Goal: Transaction & Acquisition: Purchase product/service

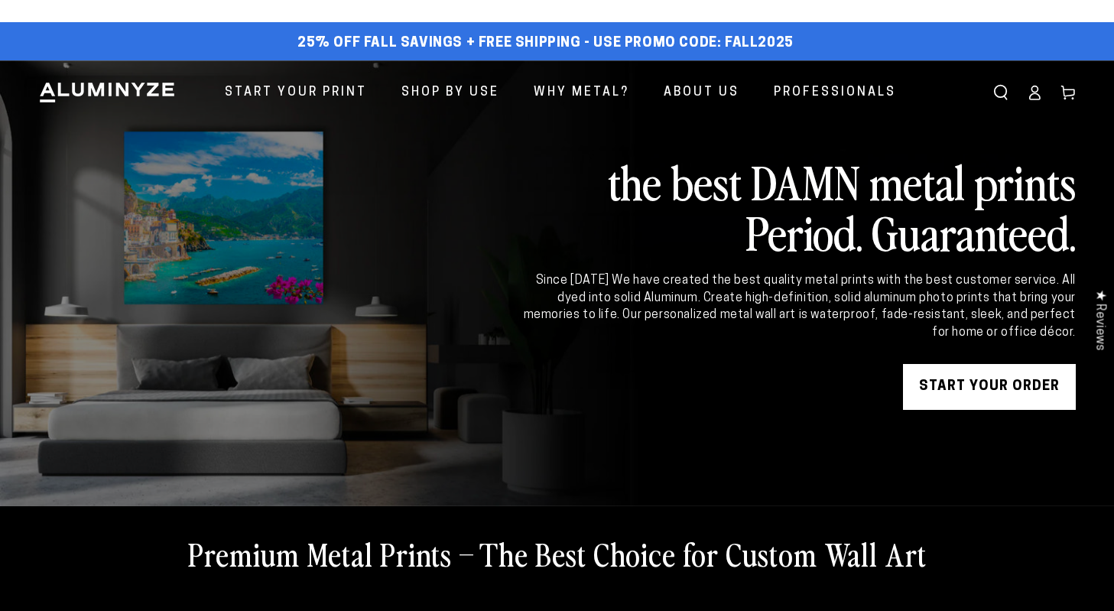
click at [1050, 385] on link "START YOUR Order" at bounding box center [989, 387] width 173 height 46
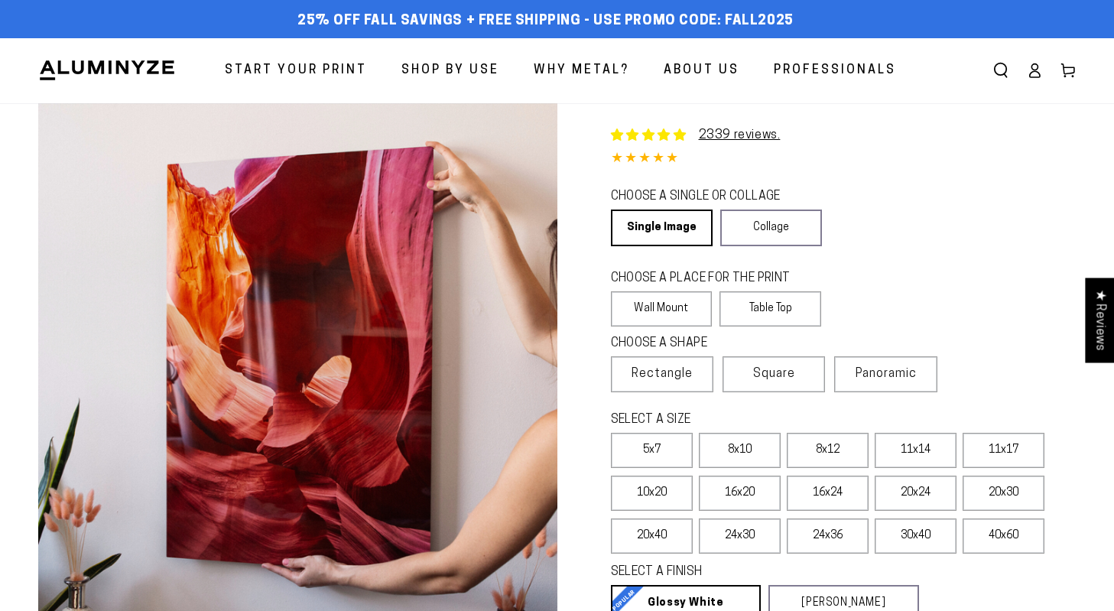
select select "**********"
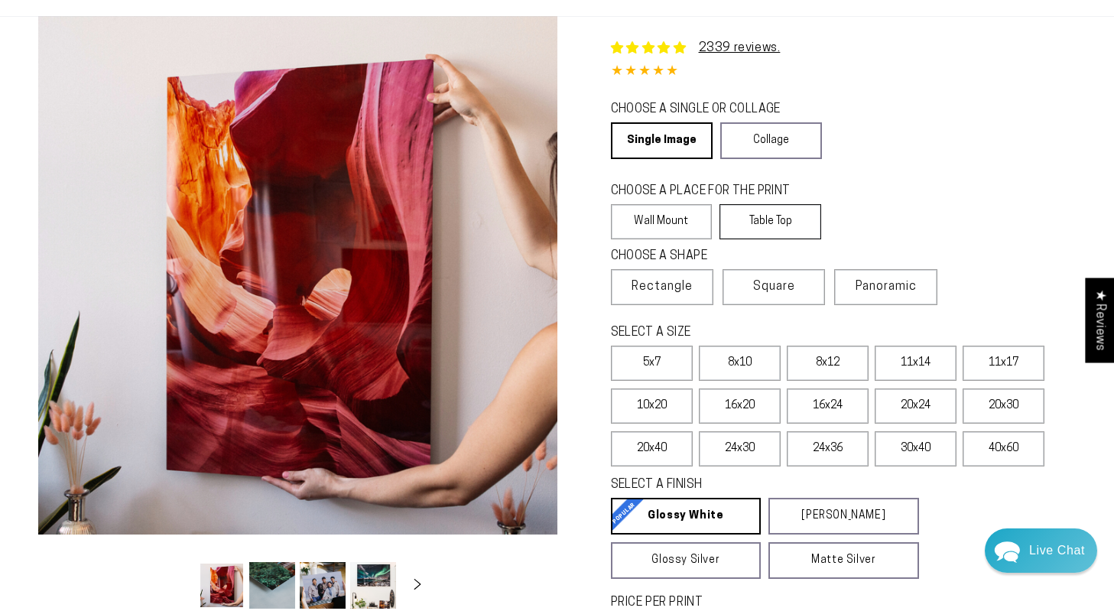
click at [780, 222] on label "Table Top" at bounding box center [771, 221] width 102 height 35
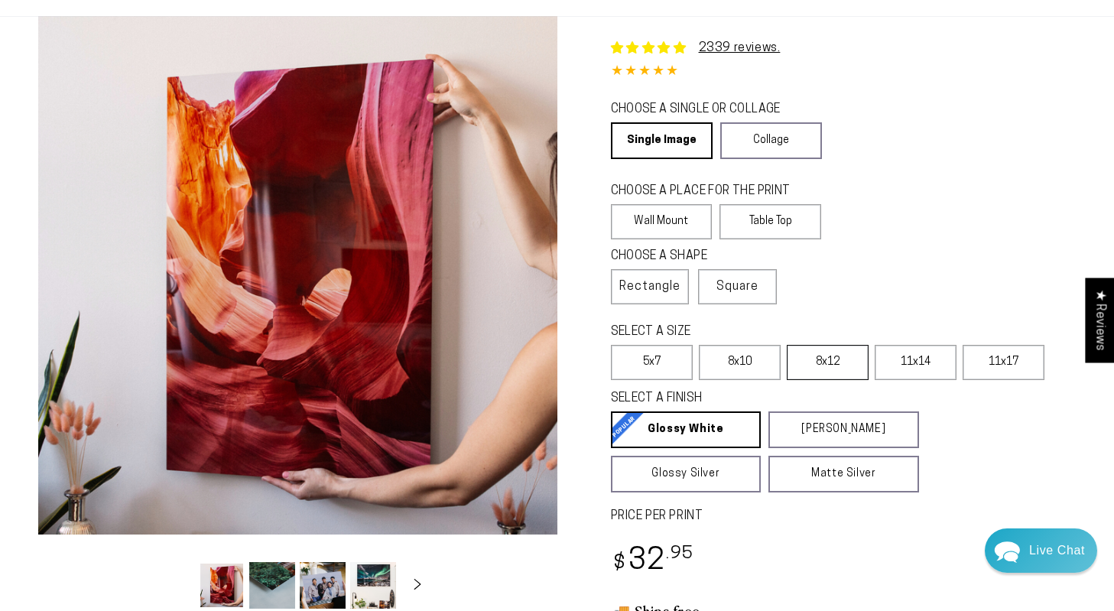
click at [823, 369] on label "8x12" at bounding box center [828, 362] width 82 height 35
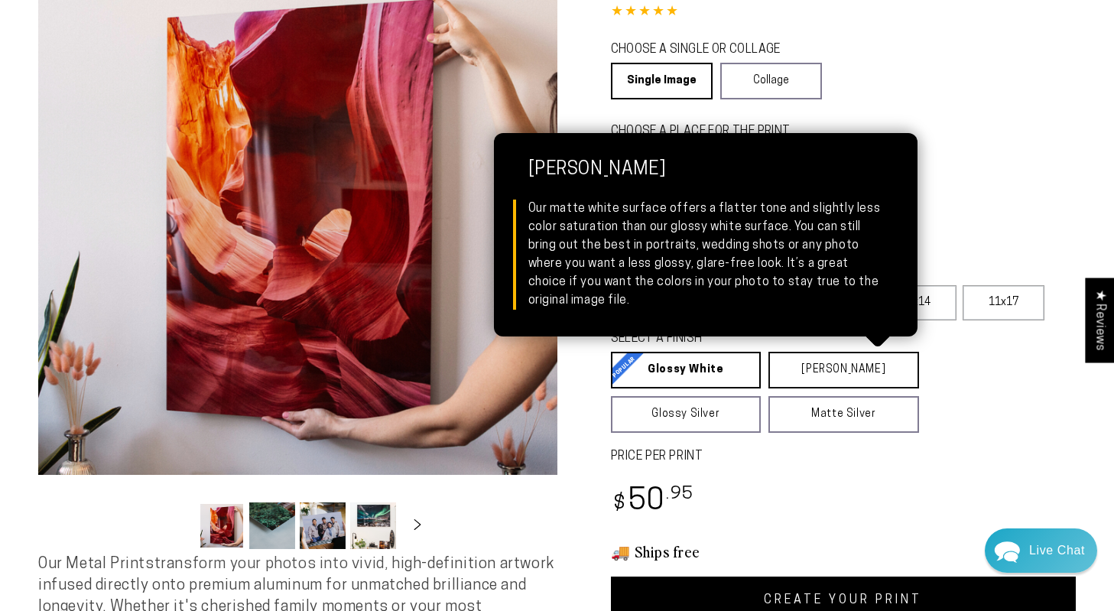
click at [830, 369] on link "Matte White Matte White Our matte white surface offers a flatter tone and sligh…" at bounding box center [843, 370] width 151 height 37
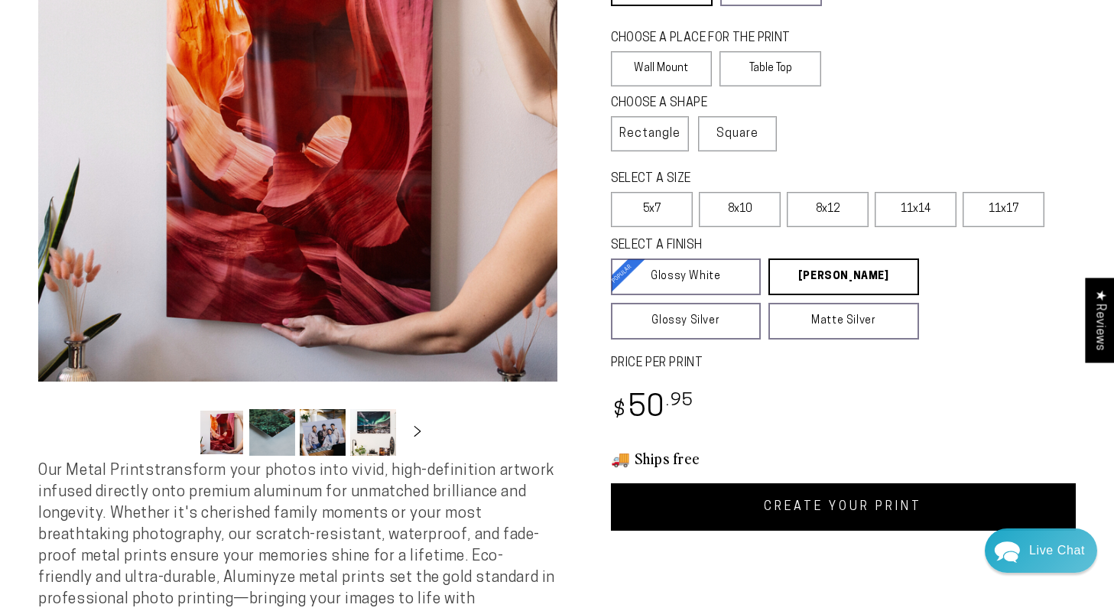
click at [813, 508] on link "CREATE YOUR PRINT" at bounding box center [844, 506] width 466 height 47
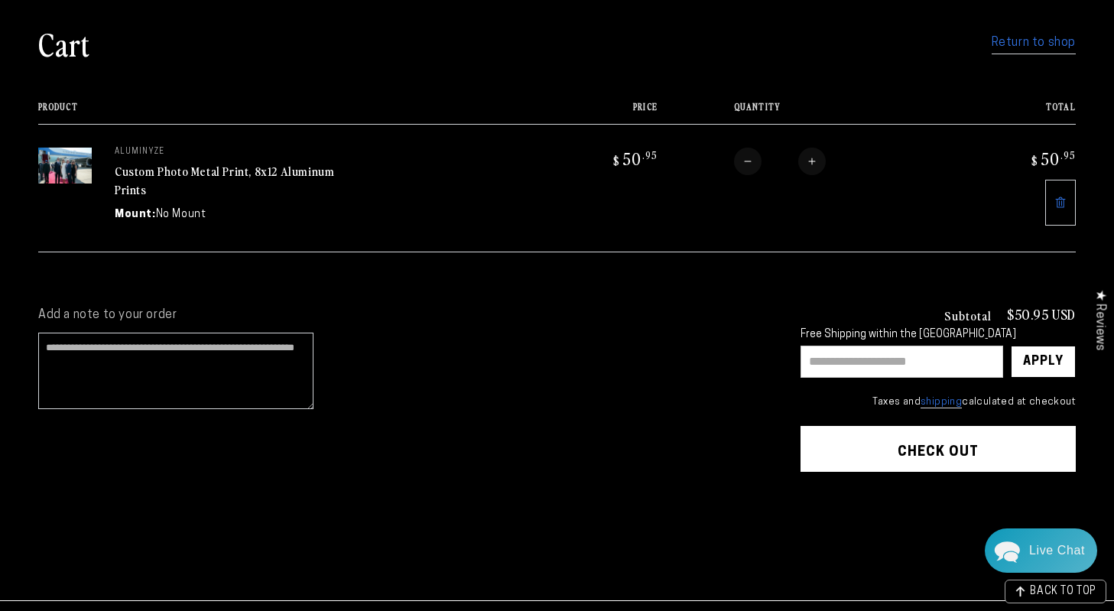
scroll to position [127, 0]
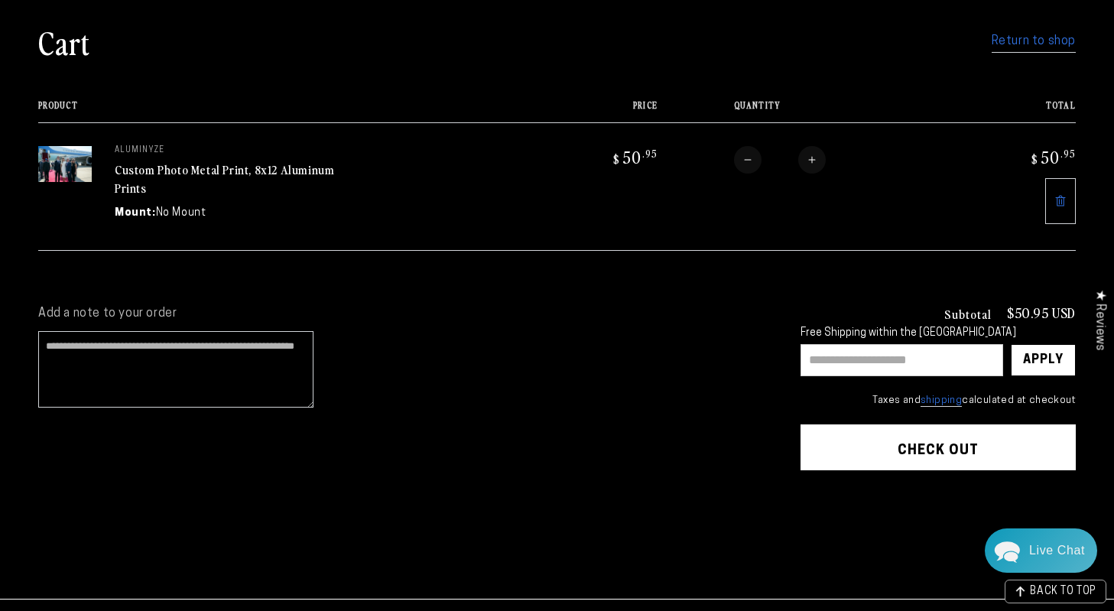
click at [905, 429] on button "Check out" at bounding box center [938, 447] width 275 height 46
